Goal: Task Accomplishment & Management: Complete application form

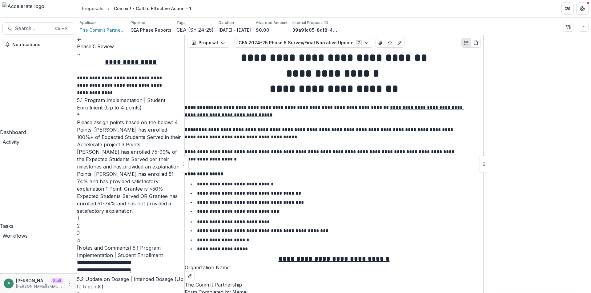
click at [137, 111] on p "5.1 Program Implementation | Student Enrollment (Up to 4 points)" at bounding box center [131, 104] width 108 height 15
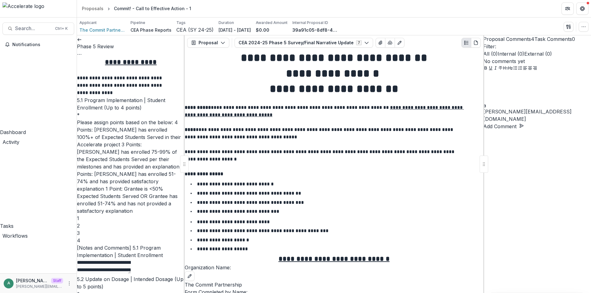
scroll to position [1541, 0]
click at [82, 42] on link at bounding box center [79, 39] width 5 height 6
